Goal: Find specific page/section: Find specific page/section

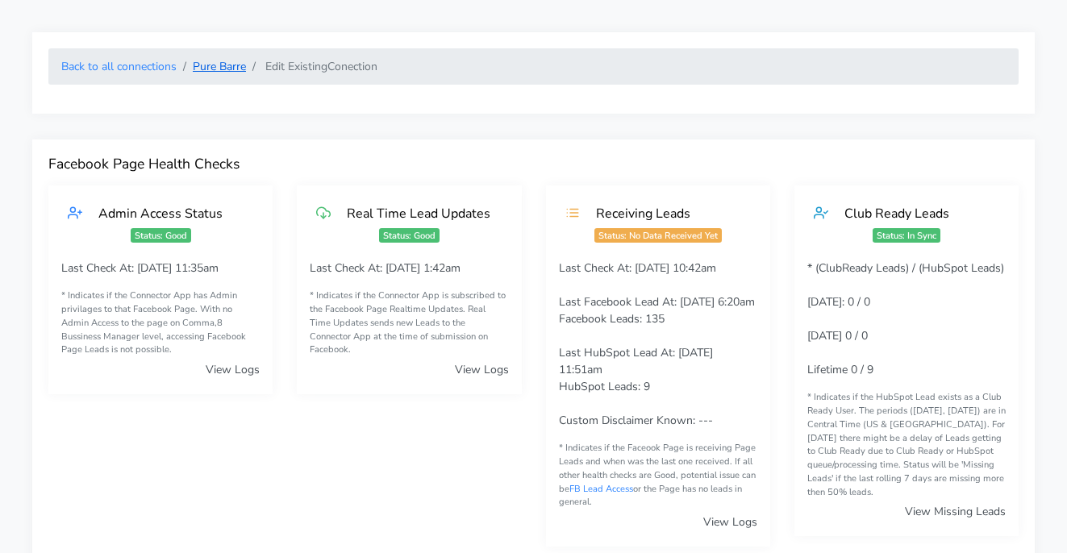
click at [202, 67] on link "Pure Barre" at bounding box center [219, 66] width 53 height 15
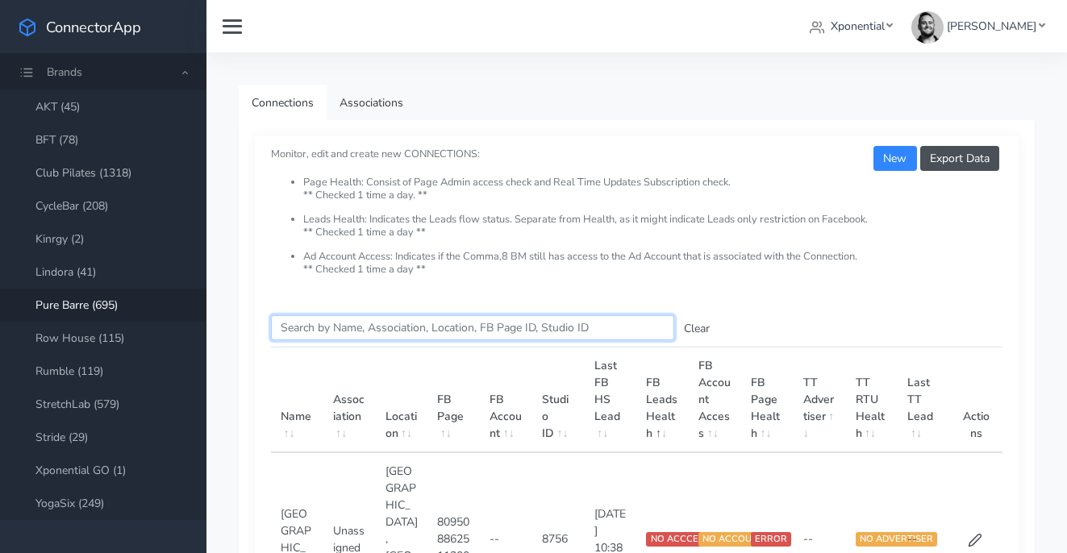
click at [303, 333] on input "Search this table" at bounding box center [472, 327] width 403 height 25
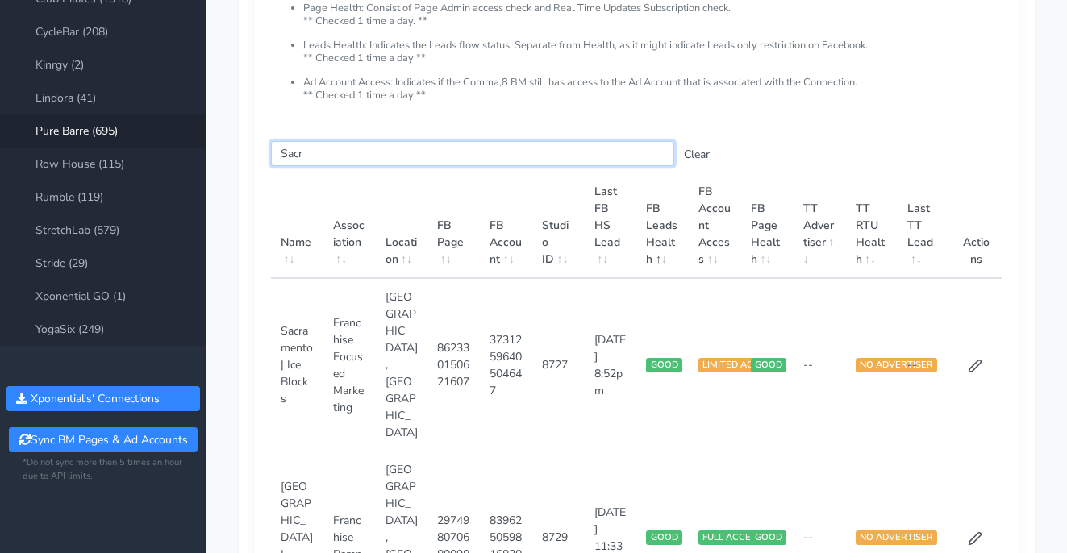
scroll to position [189, 0]
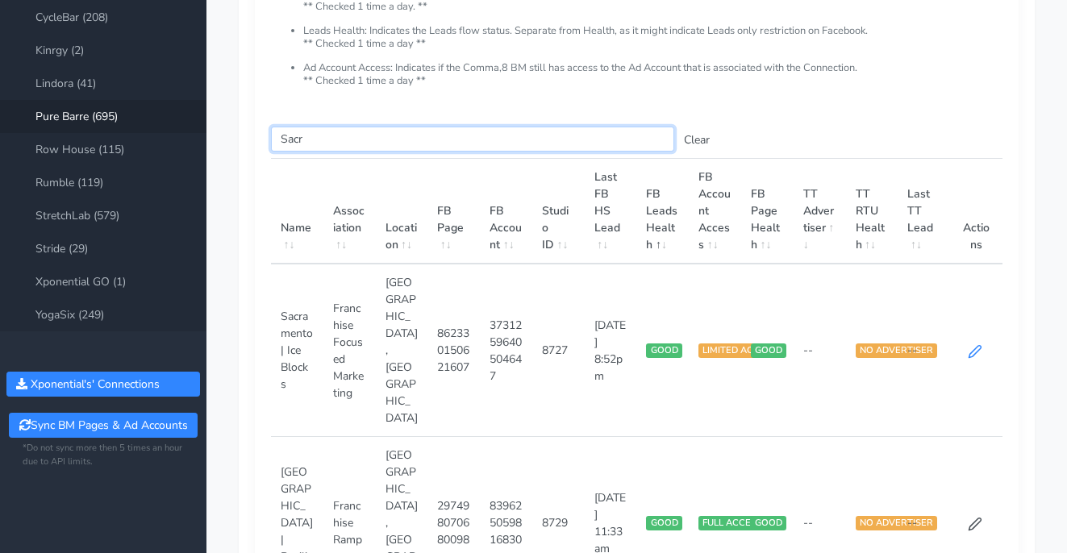
type input "Sacr"
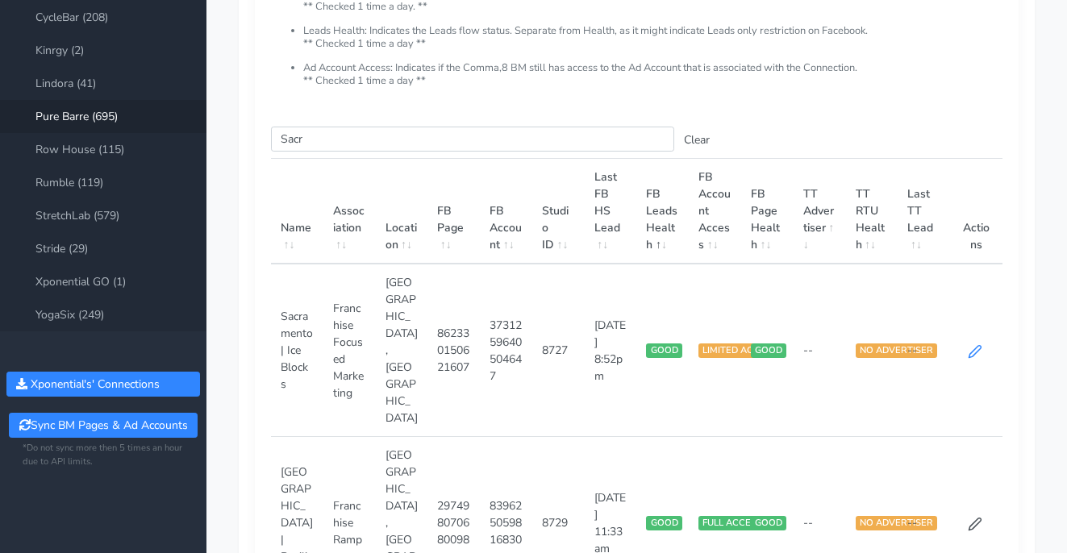
click at [970, 344] on icon at bounding box center [975, 351] width 15 height 15
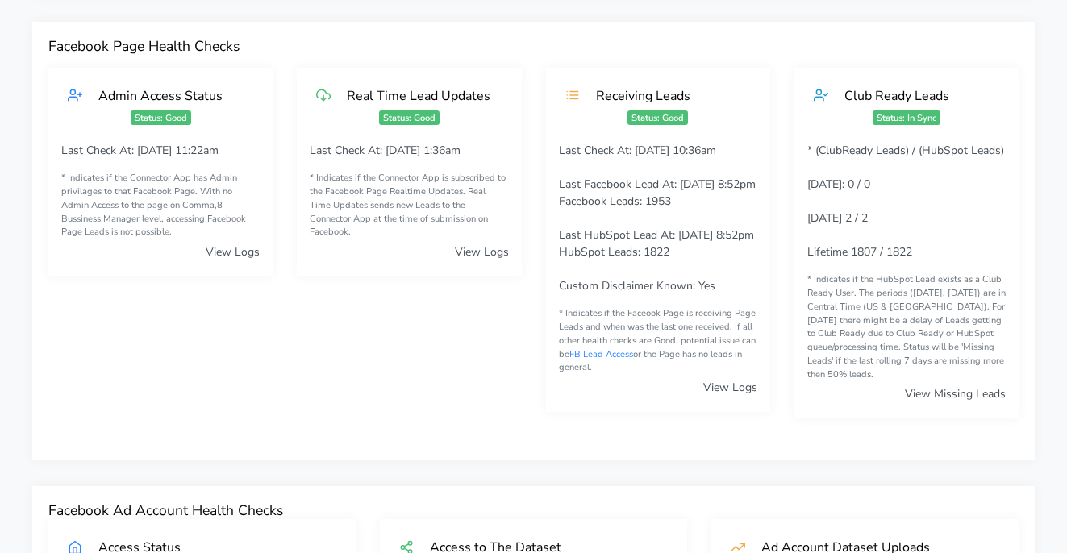
scroll to position [127, 0]
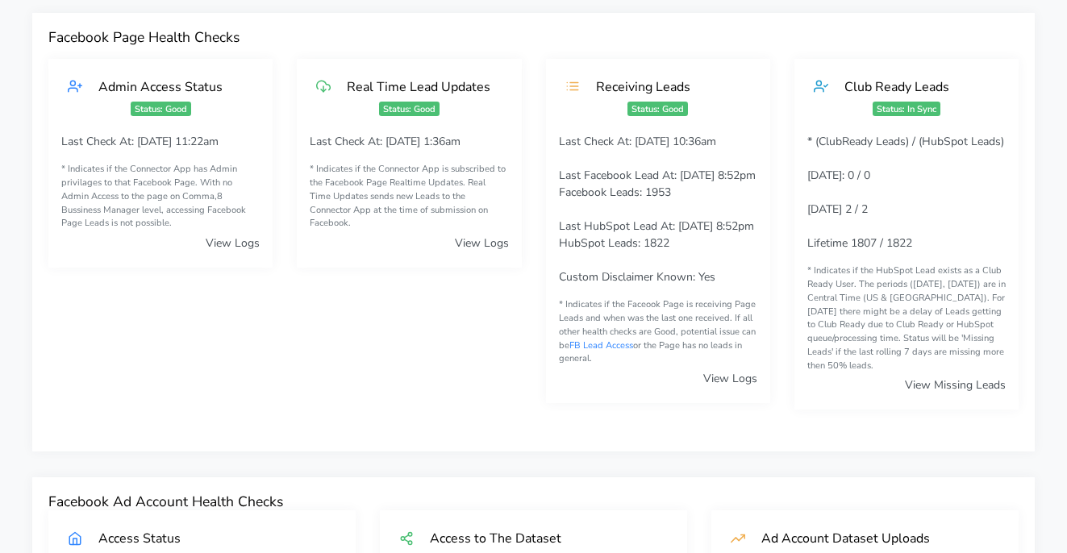
click at [923, 377] on link "View Missing Leads" at bounding box center [955, 384] width 101 height 15
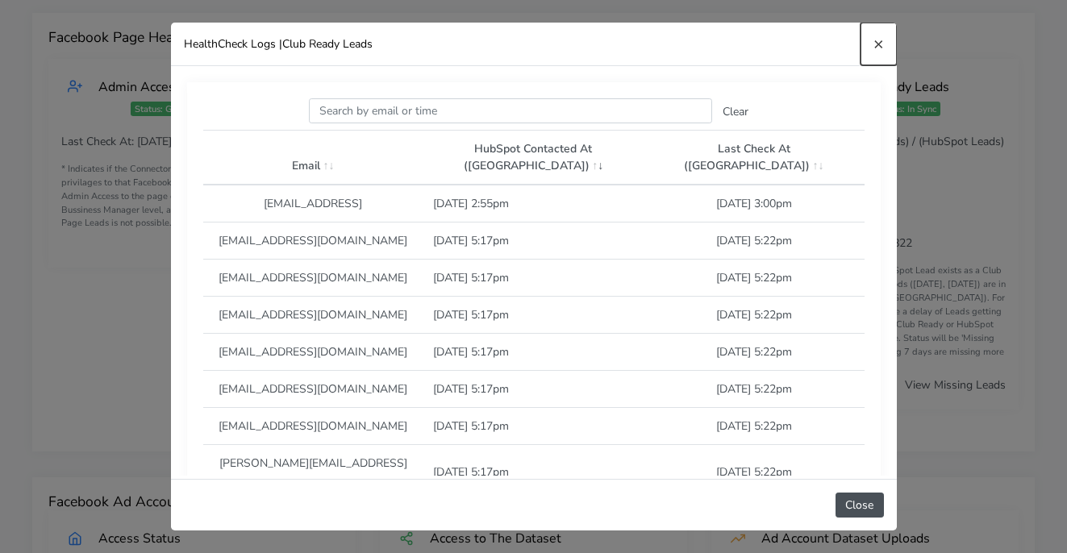
click at [873, 43] on span "×" at bounding box center [878, 43] width 10 height 23
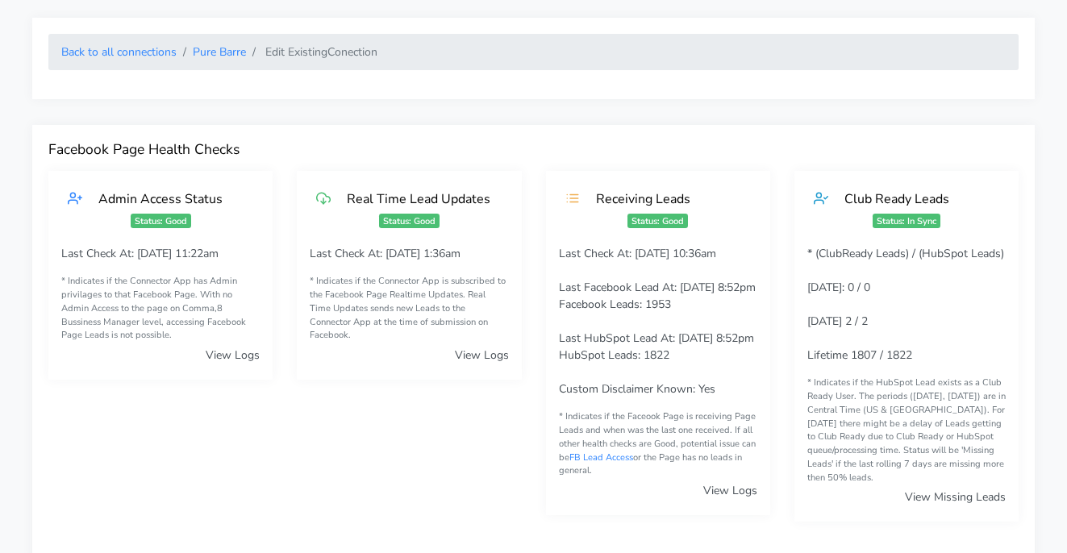
scroll to position [0, 0]
